Goal: Task Accomplishment & Management: Manage account settings

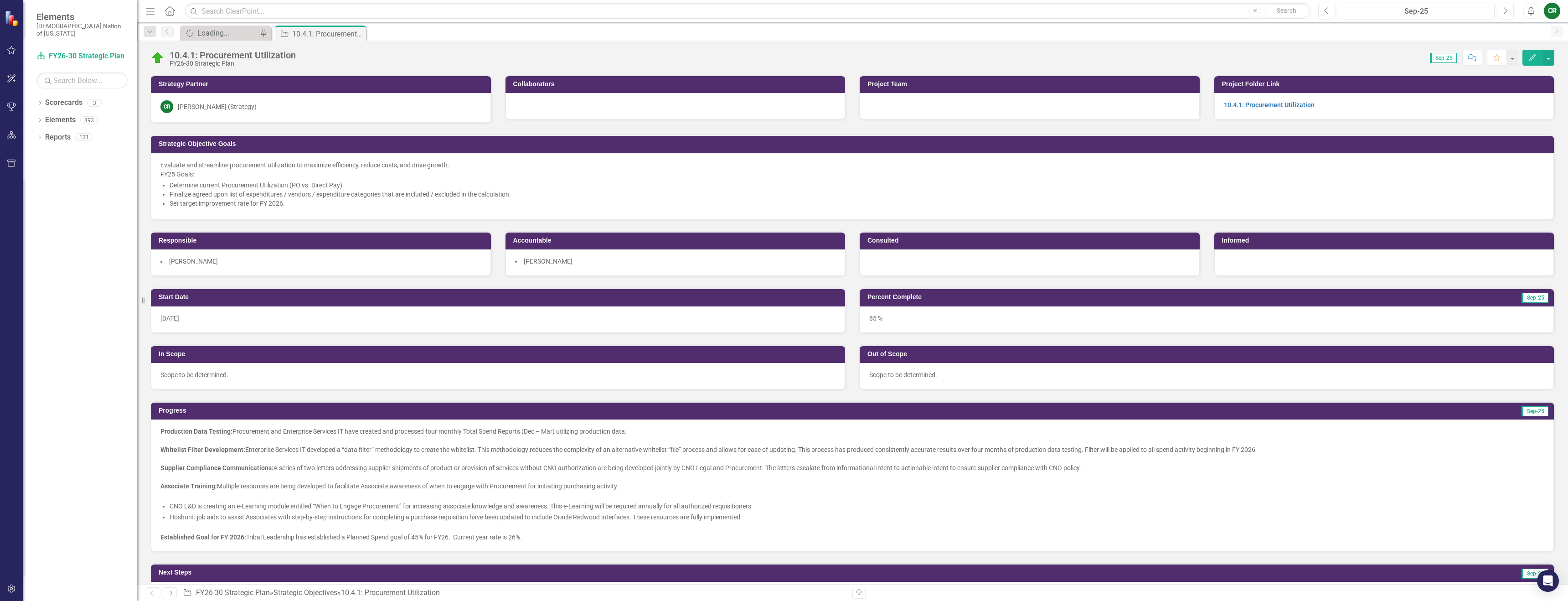
scroll to position [1, 0]
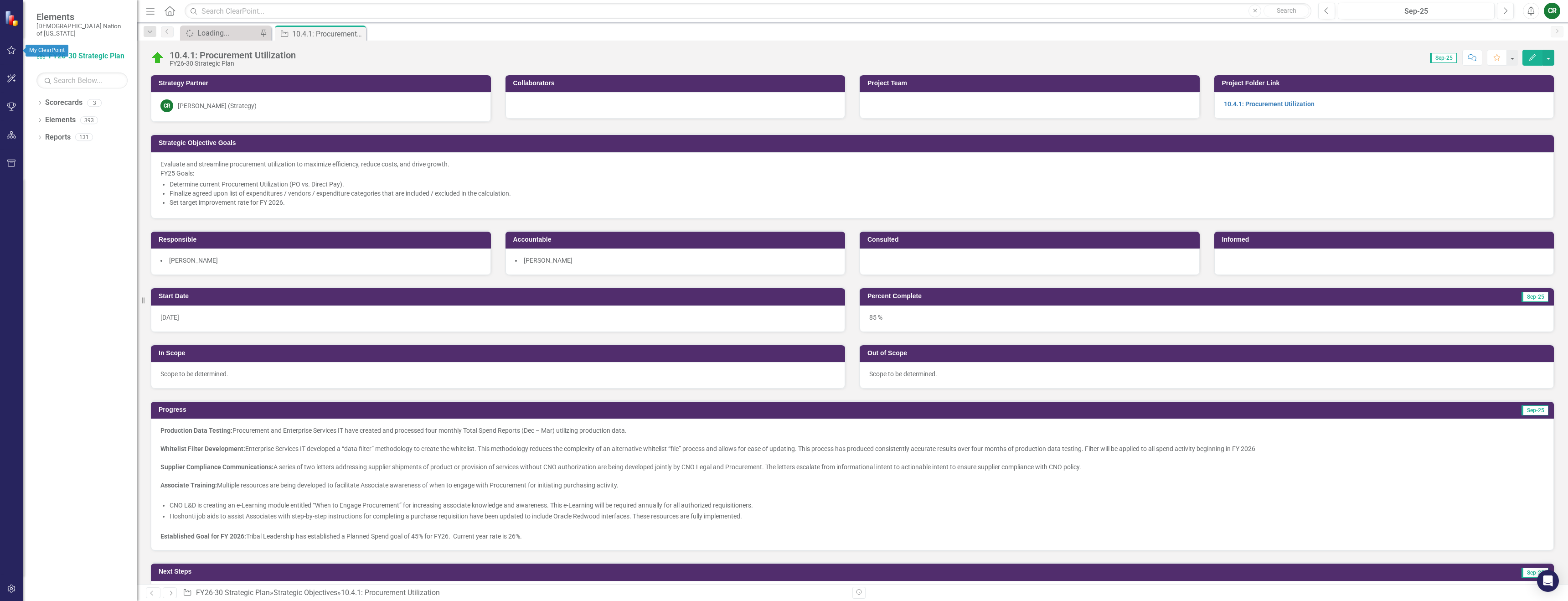
click at [17, 52] on button "button" at bounding box center [11, 50] width 20 height 19
click at [64, 121] on link "My Favorites" at bounding box center [82, 125] width 91 height 10
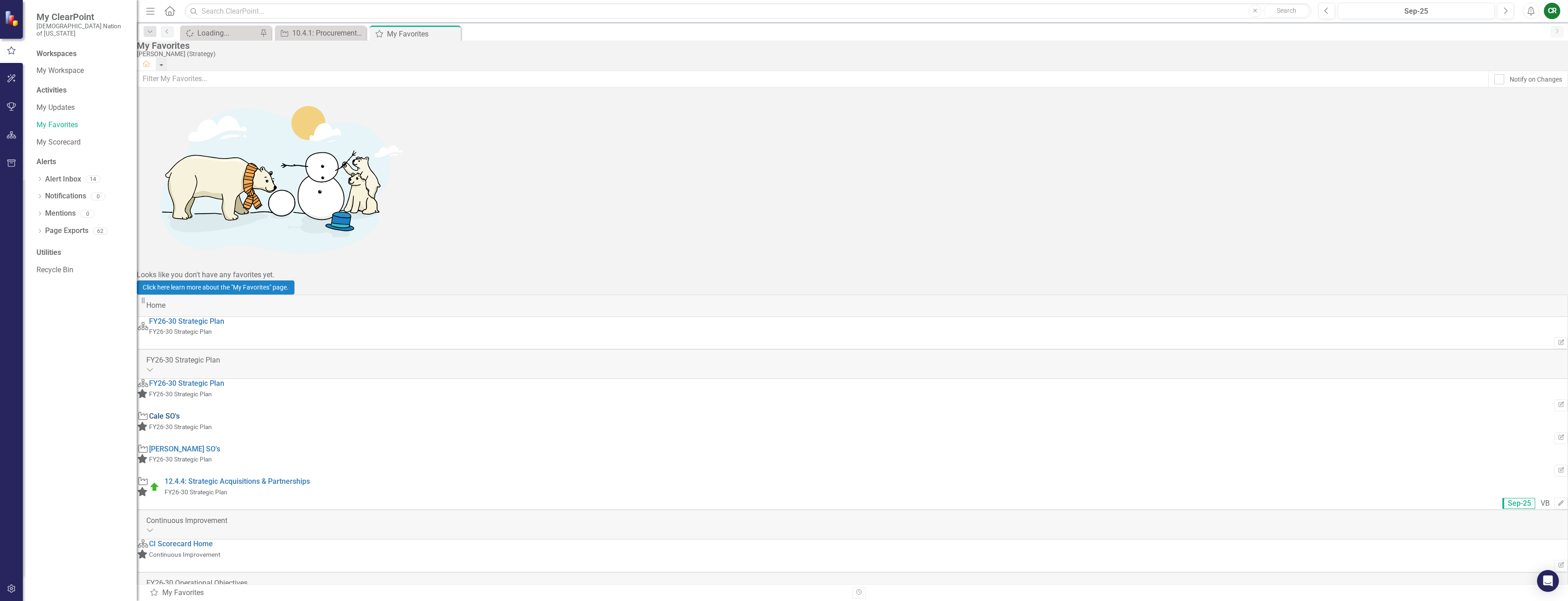
click at [180, 412] on link "Cale SO's" at bounding box center [164, 416] width 31 height 9
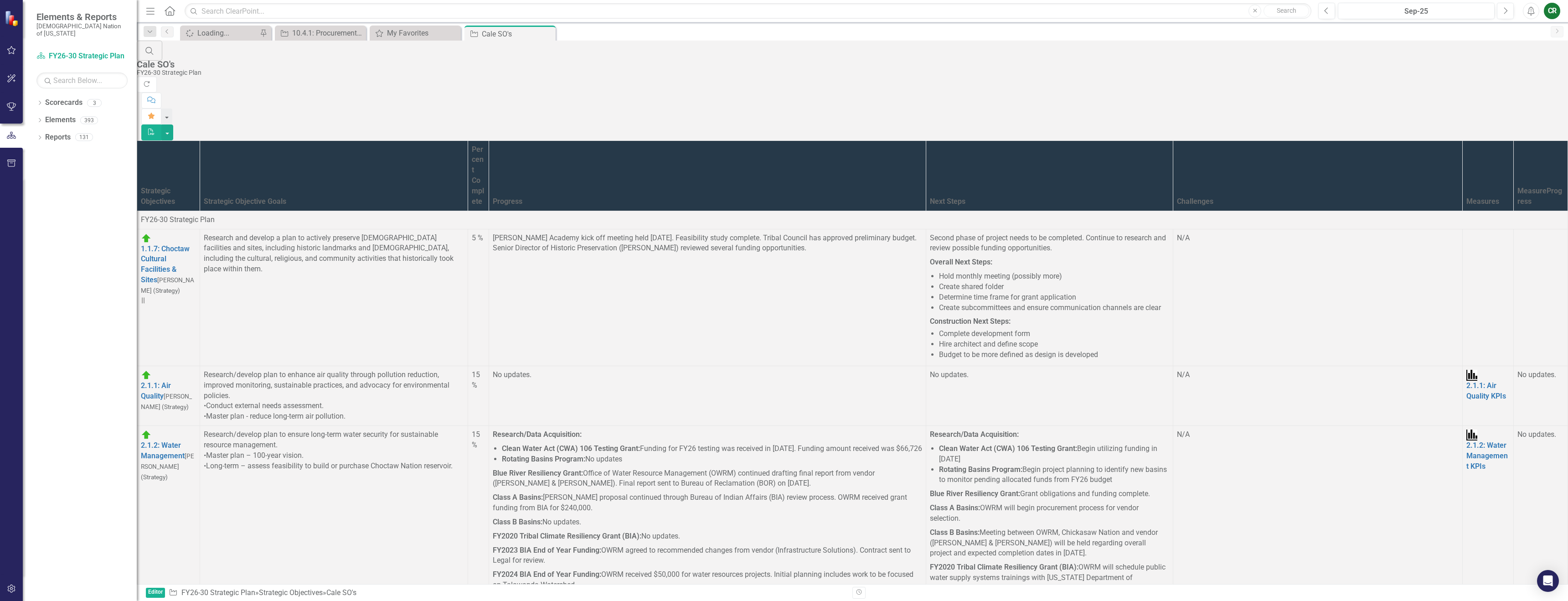
scroll to position [4409, 0]
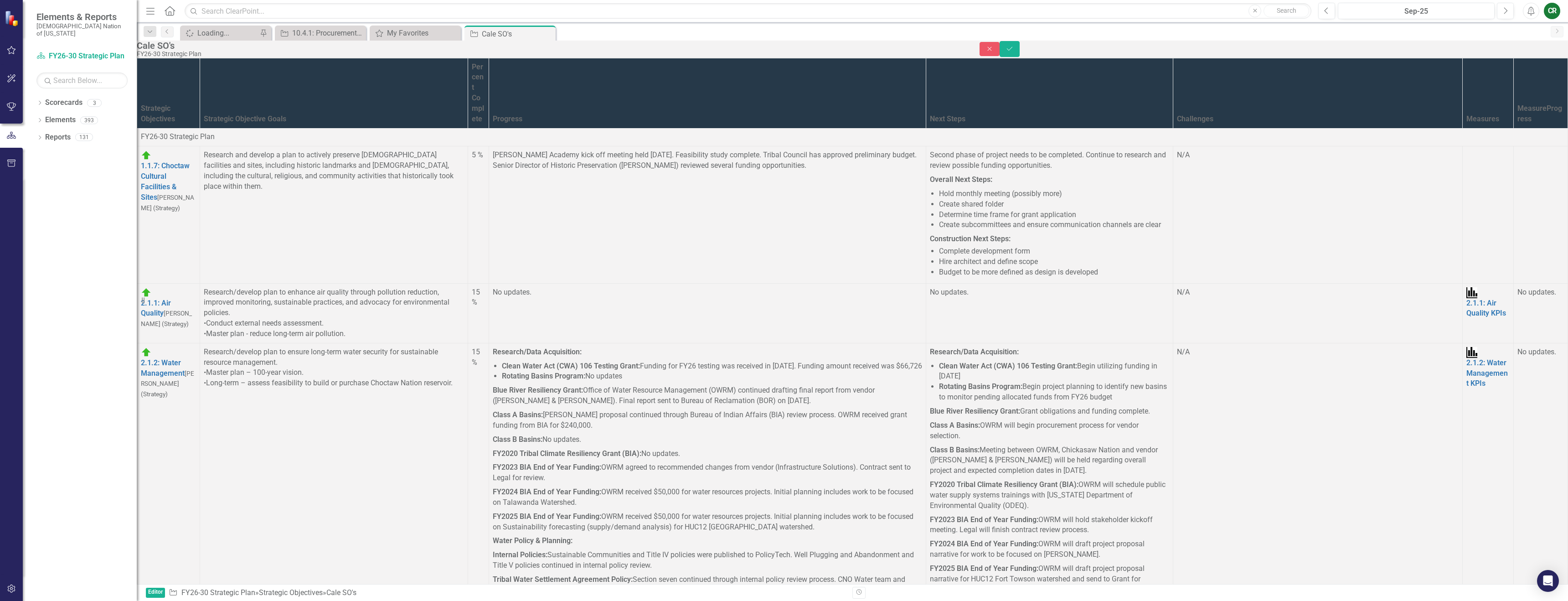
scroll to position [4373, 0]
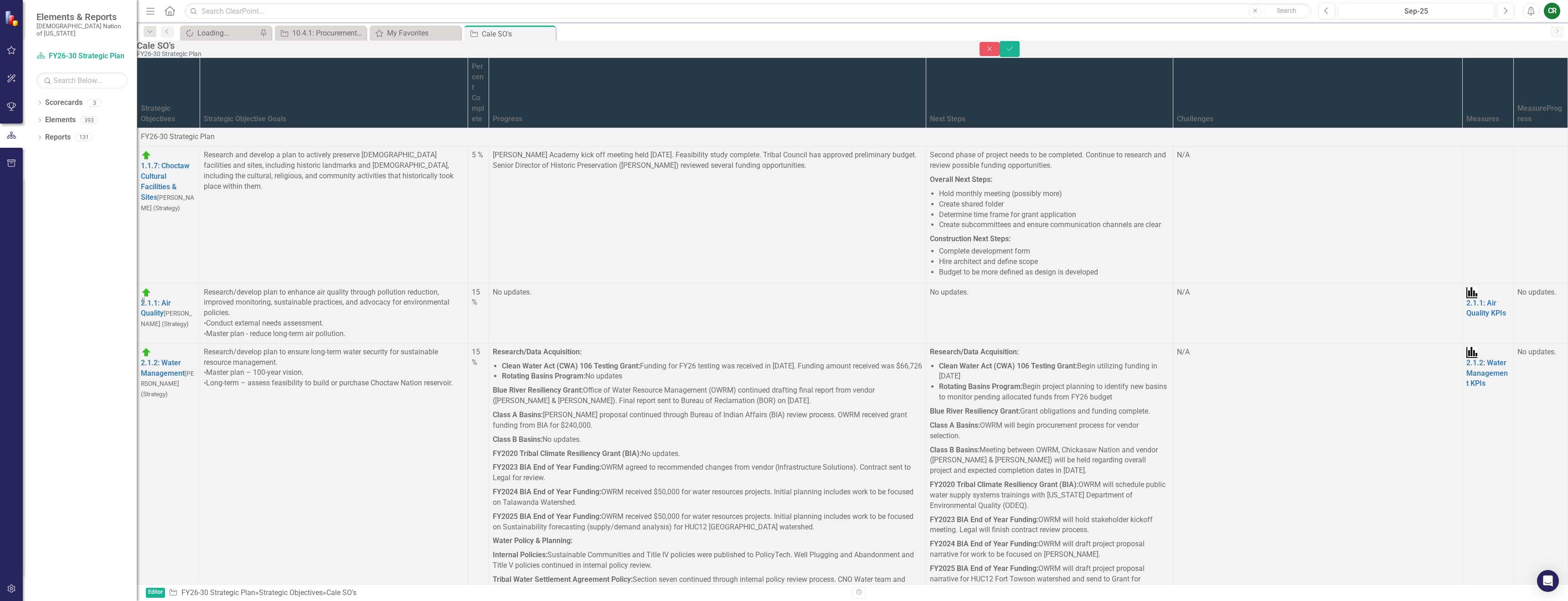
drag, startPoint x: 628, startPoint y: 3755, endPoint x: 617, endPoint y: 3736, distance: 22.0
drag, startPoint x: 587, startPoint y: 3755, endPoint x: 616, endPoint y: 3744, distance: 31.0
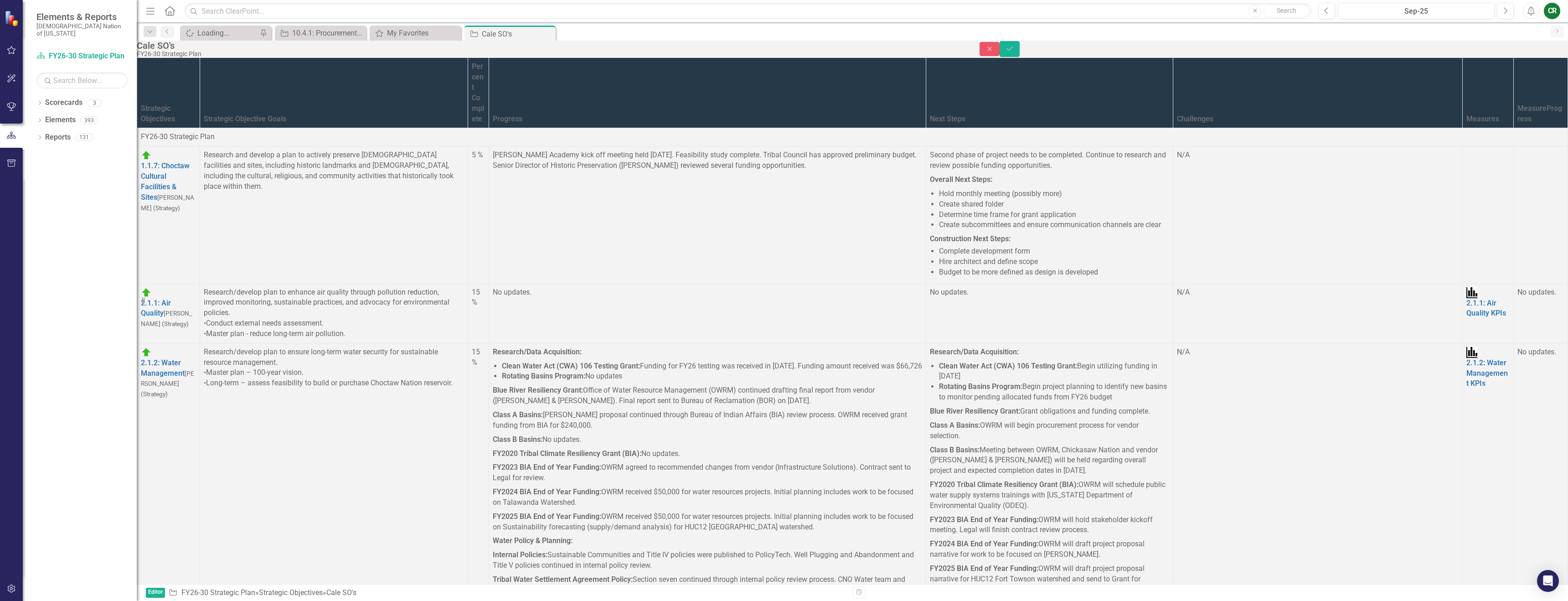
drag, startPoint x: 1009, startPoint y: 3703, endPoint x: 925, endPoint y: 3689, distance: 85.2
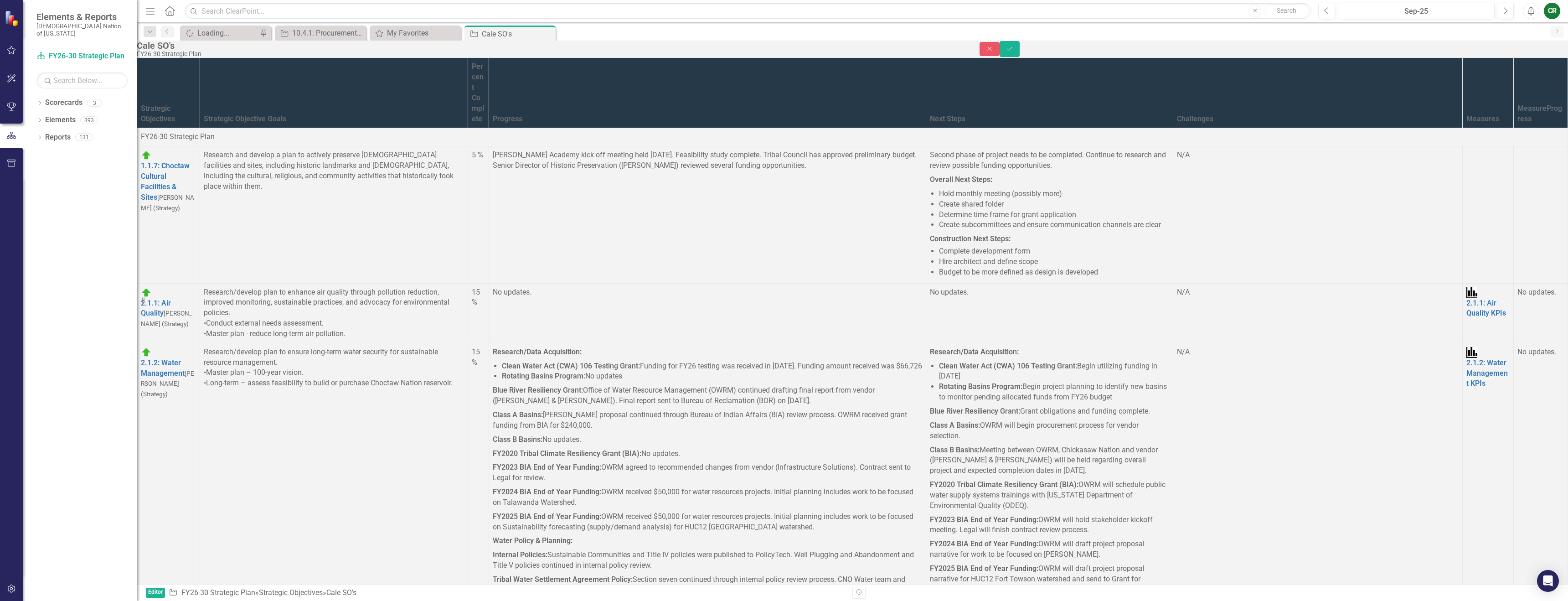
drag, startPoint x: 1043, startPoint y: 3678, endPoint x: 1057, endPoint y: 3677, distance: 14.0
drag, startPoint x: 1066, startPoint y: 3676, endPoint x: 919, endPoint y: 3640, distance: 151.3
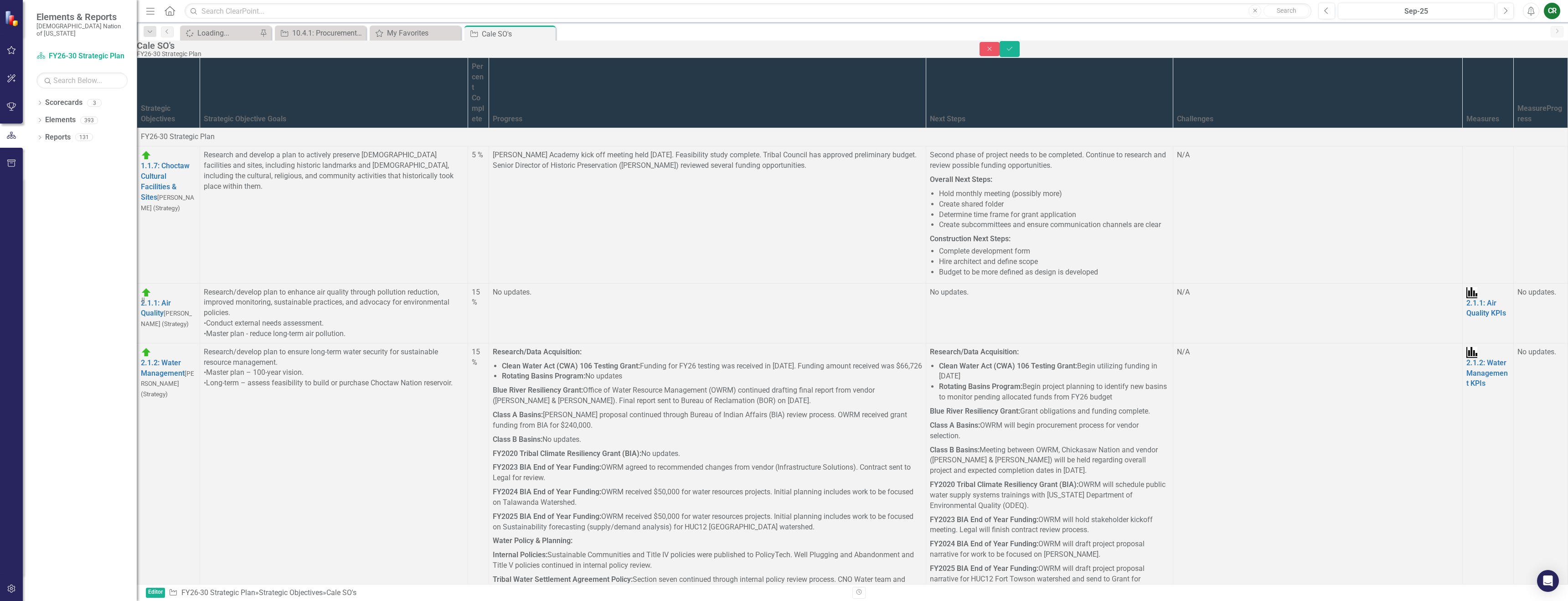
drag, startPoint x: 1027, startPoint y: 151, endPoint x: 1031, endPoint y: 156, distance: 6.4
click at [1171, 187] on icon "Text color Black" at bounding box center [1172, 188] width 4 height 4
drag, startPoint x: 1184, startPoint y: 257, endPoint x: 197, endPoint y: 102, distance: 999.1
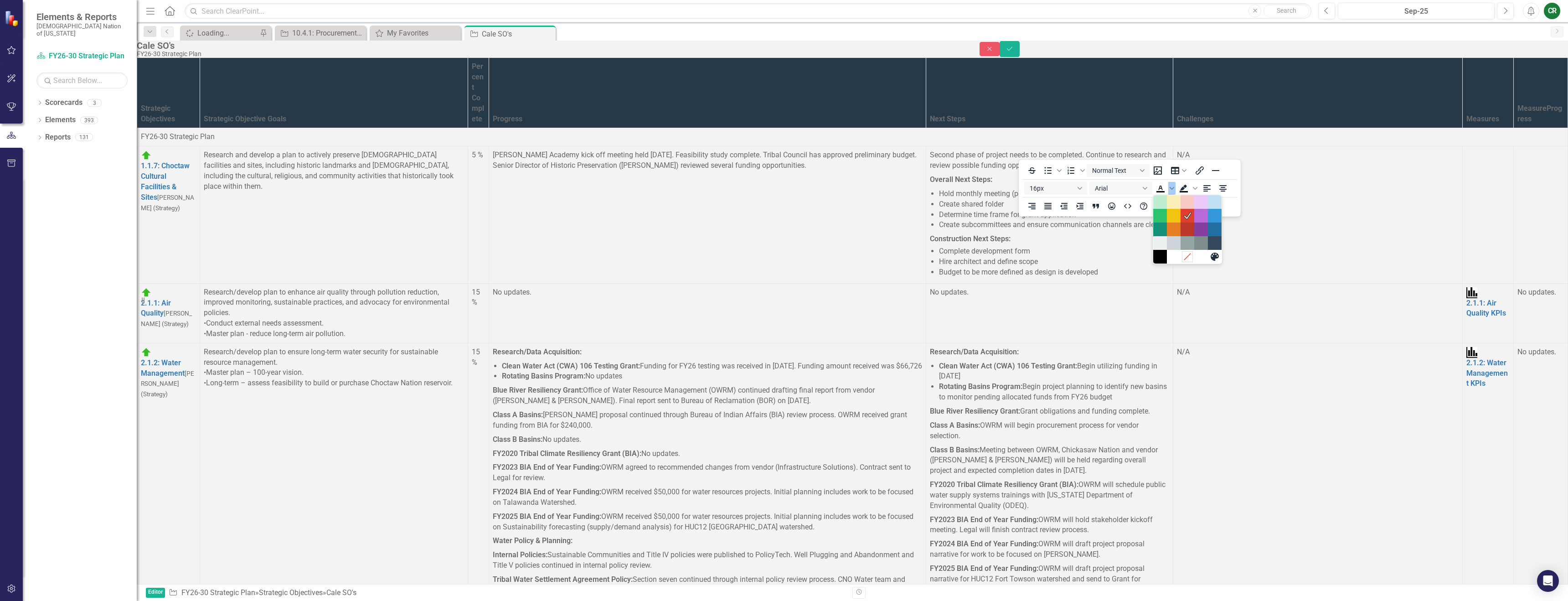
click at [1184, 257] on icon "Remove color" at bounding box center [1188, 257] width 9 height 9
drag, startPoint x: 1117, startPoint y: 3712, endPoint x: 1029, endPoint y: 3663, distance: 100.7
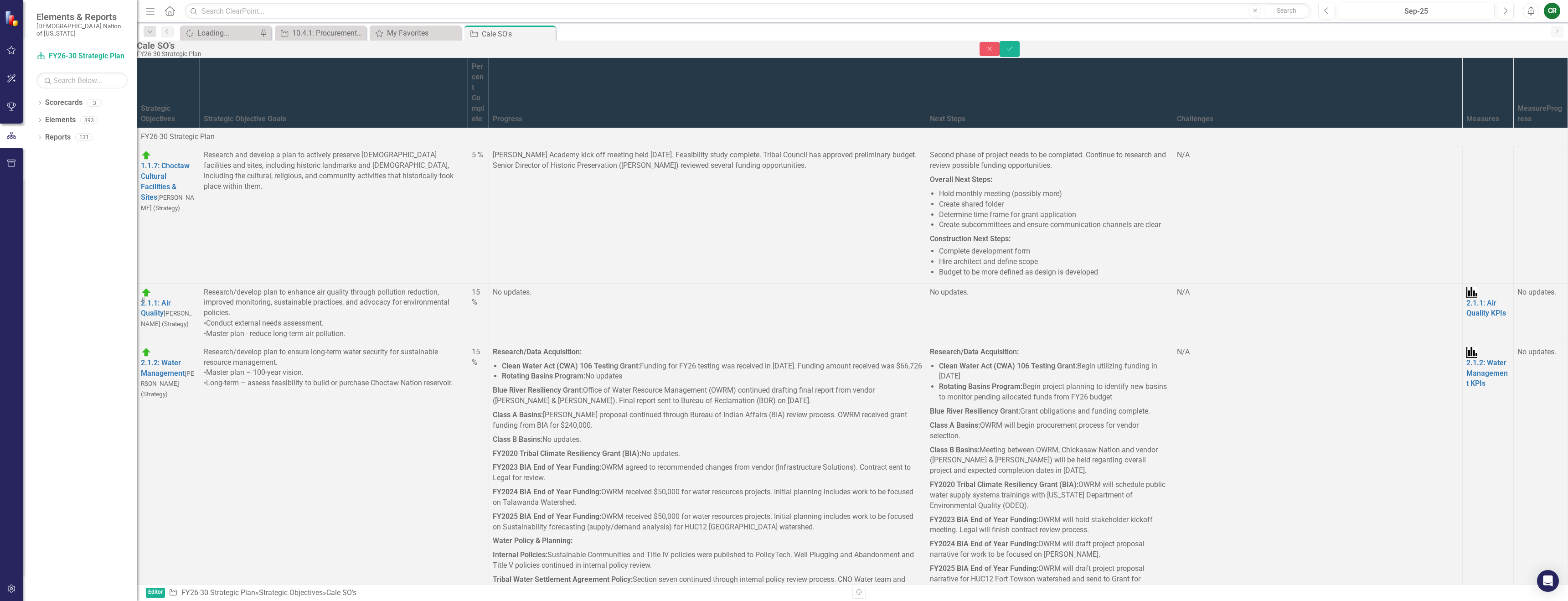
drag, startPoint x: 562, startPoint y: 3754, endPoint x: 471, endPoint y: 3722, distance: 96.5
click at [874, 186] on icon "Text color Black" at bounding box center [872, 188] width 4 height 4
click at [886, 255] on icon "Remove color" at bounding box center [888, 257] width 9 height 9
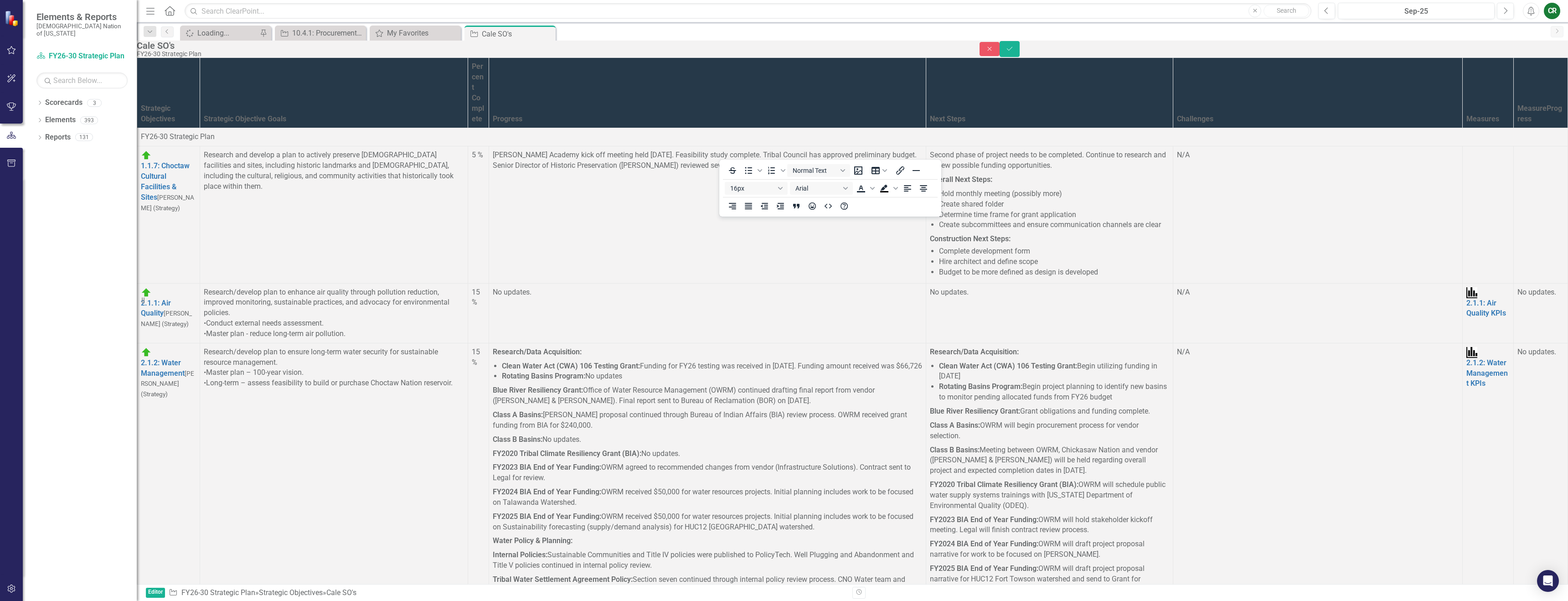
click at [1014, 52] on icon "Save" at bounding box center [1009, 49] width 8 height 6
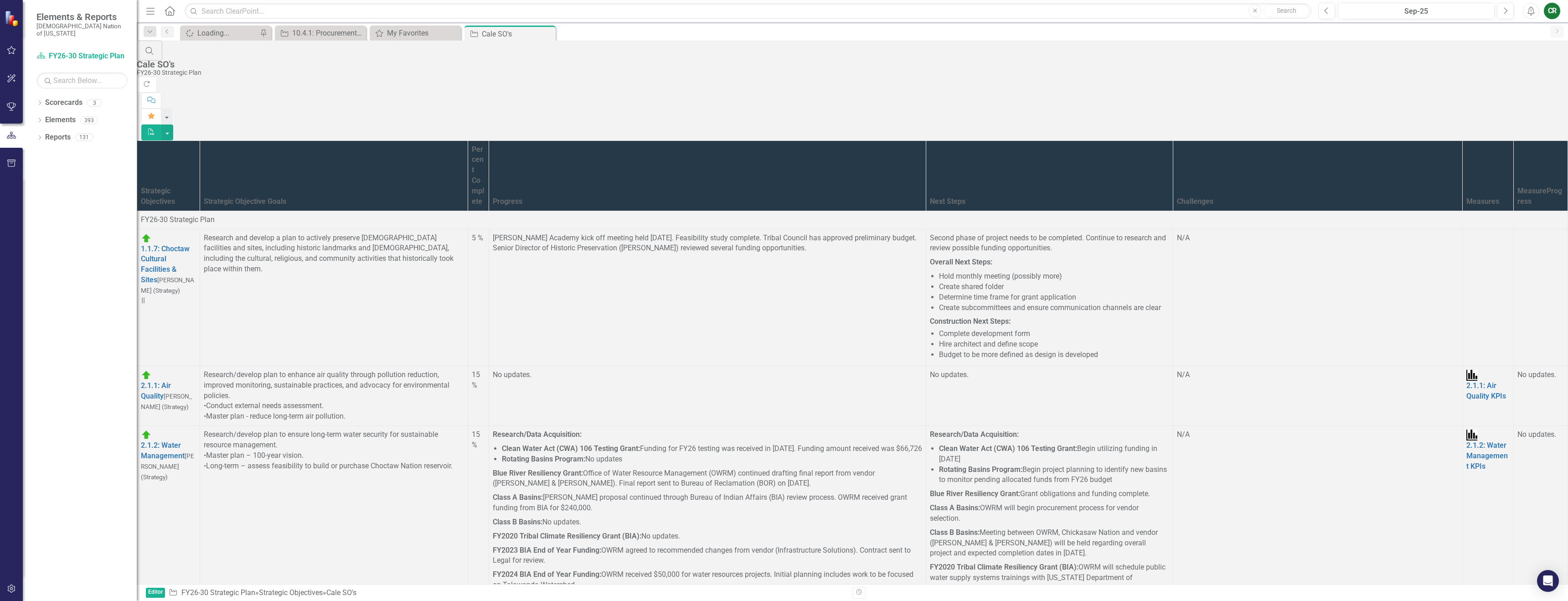
scroll to position [3167, 0]
